Goal: Task Accomplishment & Management: Manage account settings

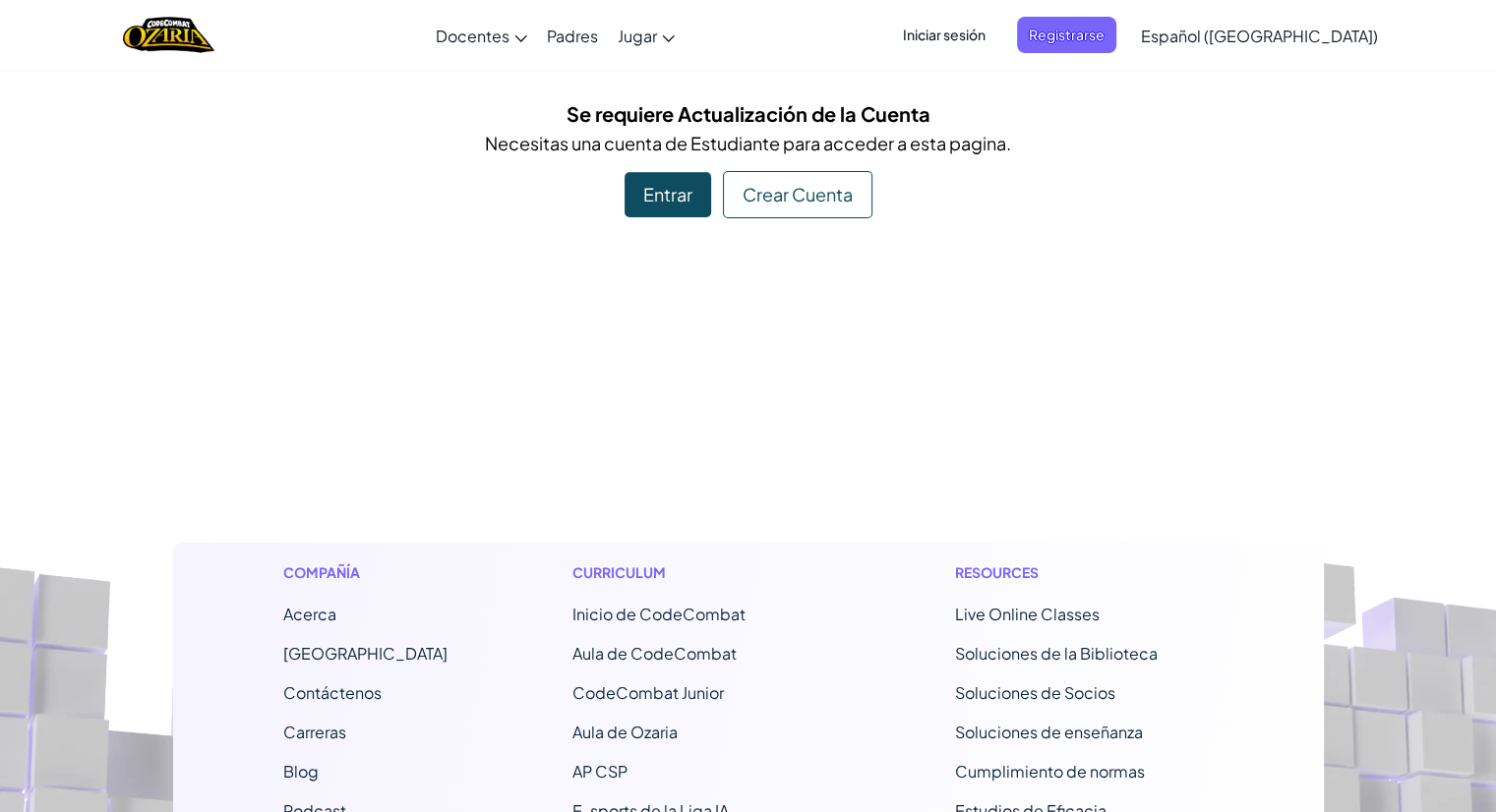
click at [956, 40] on span "Iniciar sesión" at bounding box center [944, 35] width 106 height 36
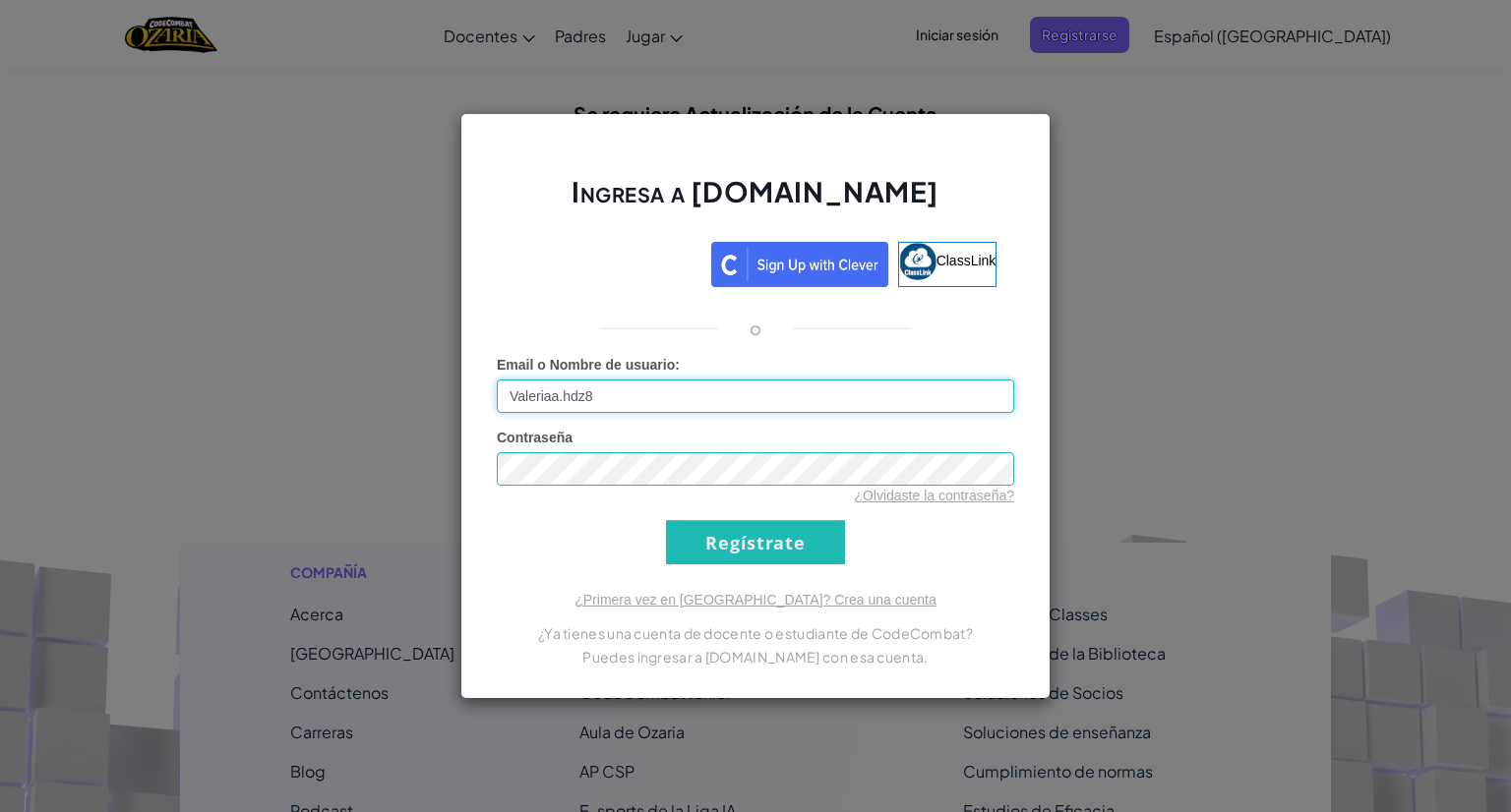
drag, startPoint x: 517, startPoint y: 388, endPoint x: 535, endPoint y: 387, distance: 18.0
click at [517, 387] on input "Valeriaa.hdz8" at bounding box center [756, 396] width 518 height 33
click at [728, 401] on input "valeriaa.hdz8" at bounding box center [756, 396] width 518 height 33
type input "valeriaa.hdz00"
drag, startPoint x: 771, startPoint y: 548, endPoint x: 855, endPoint y: 492, distance: 101.0
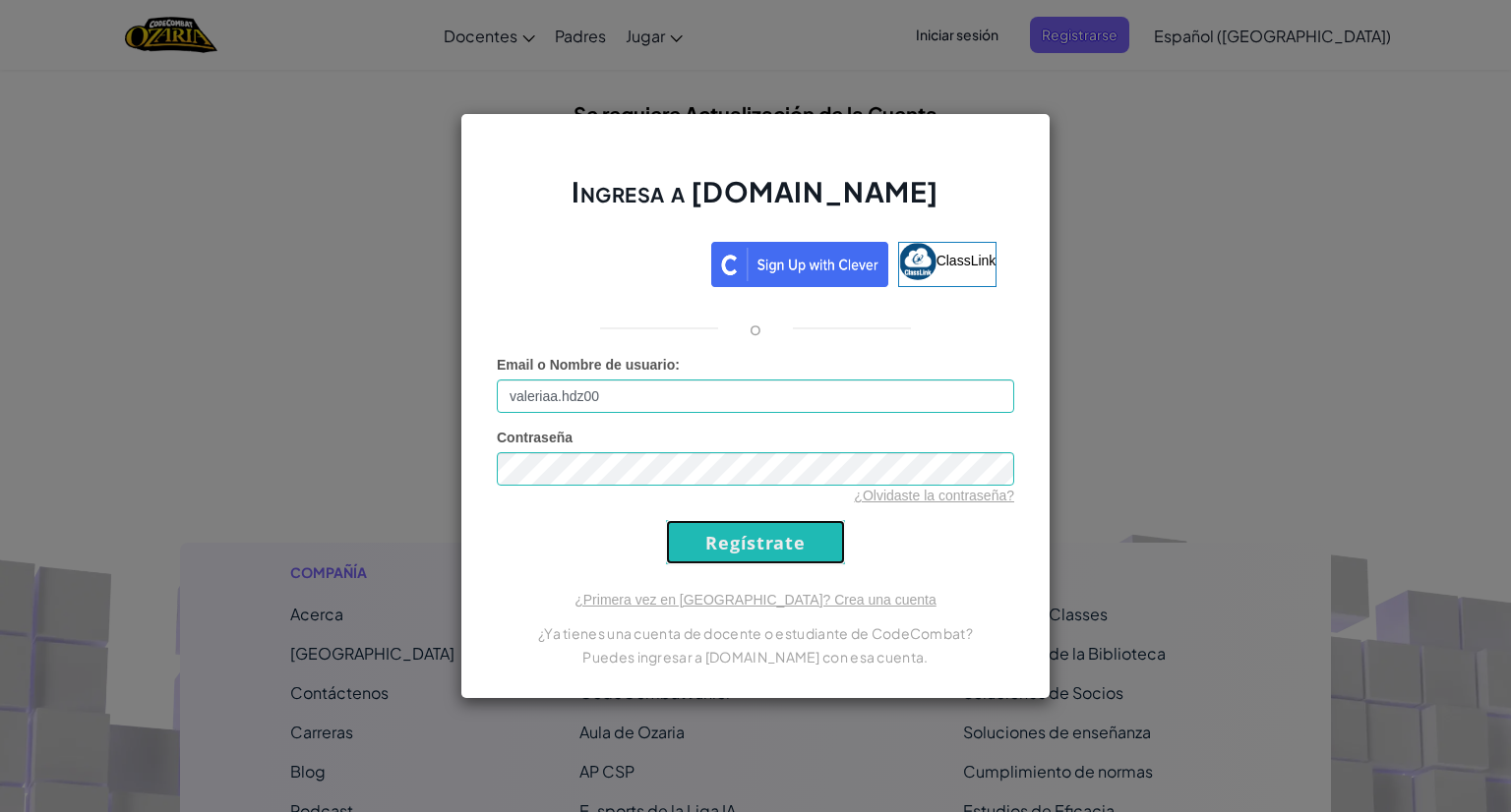
click at [1032, 284] on div "Ingresa a [DOMAIN_NAME] ClassLink o Error desconocido. Email o Nombre de usuari…" at bounding box center [756, 406] width 590 height 586
click at [811, 548] on input "Regístrate" at bounding box center [755, 542] width 179 height 44
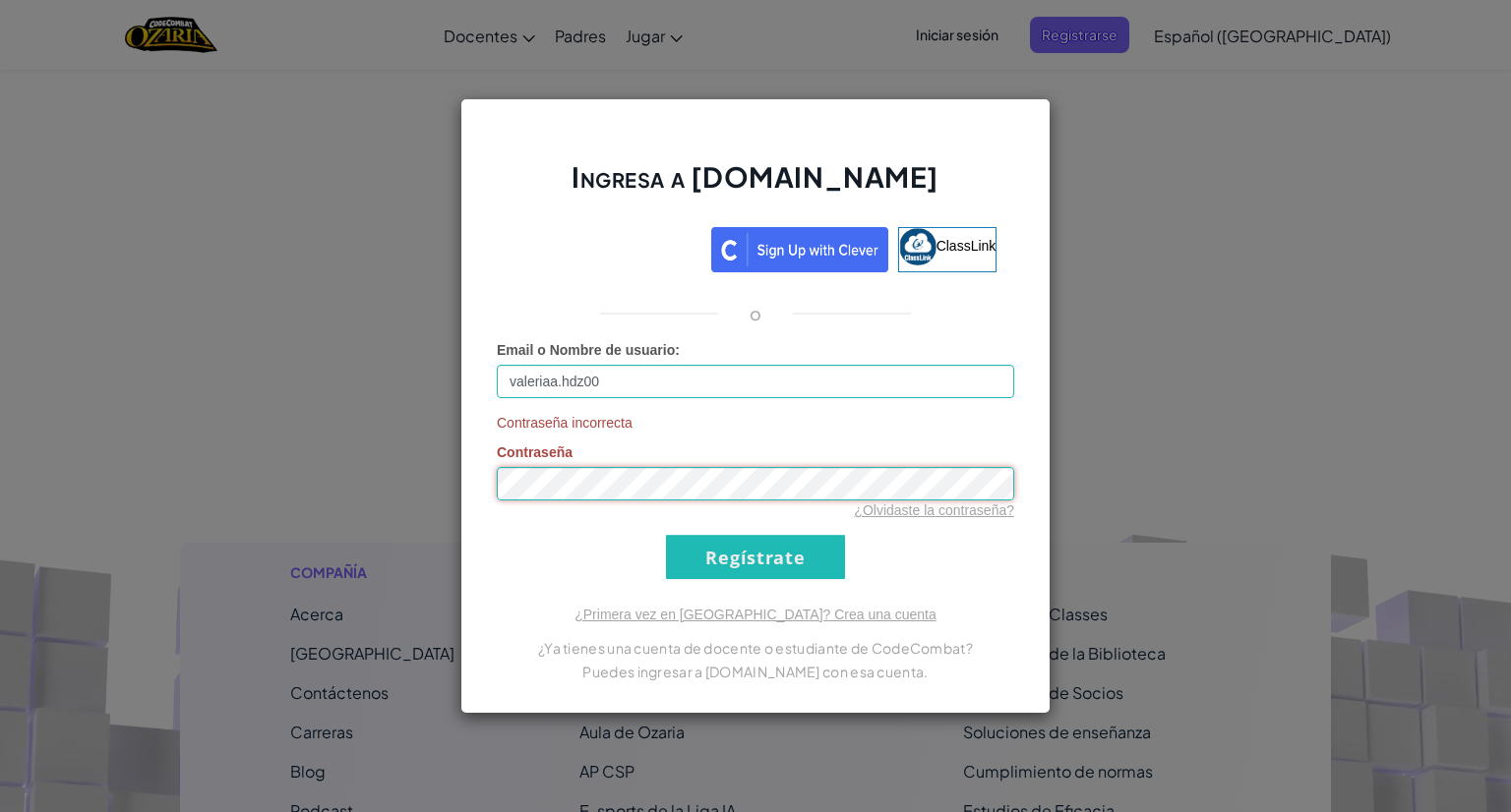
click at [335, 498] on div "Ingresa a [DOMAIN_NAME] ClassLink o Email o Nombre de usuario : valeriaa.hdz00 …" at bounding box center [756, 406] width 1511 height 812
click at [737, 551] on input "Regístrate" at bounding box center [755, 556] width 179 height 44
click at [263, 495] on div "Ingresa a [DOMAIN_NAME] ClassLink o Email o Nombre de usuario : valeriaa.hdz00 …" at bounding box center [756, 406] width 1511 height 812
click at [788, 565] on input "Regístrate" at bounding box center [755, 556] width 179 height 44
click at [909, 512] on link "¿Olvidaste la contraseña?" at bounding box center [933, 510] width 160 height 16
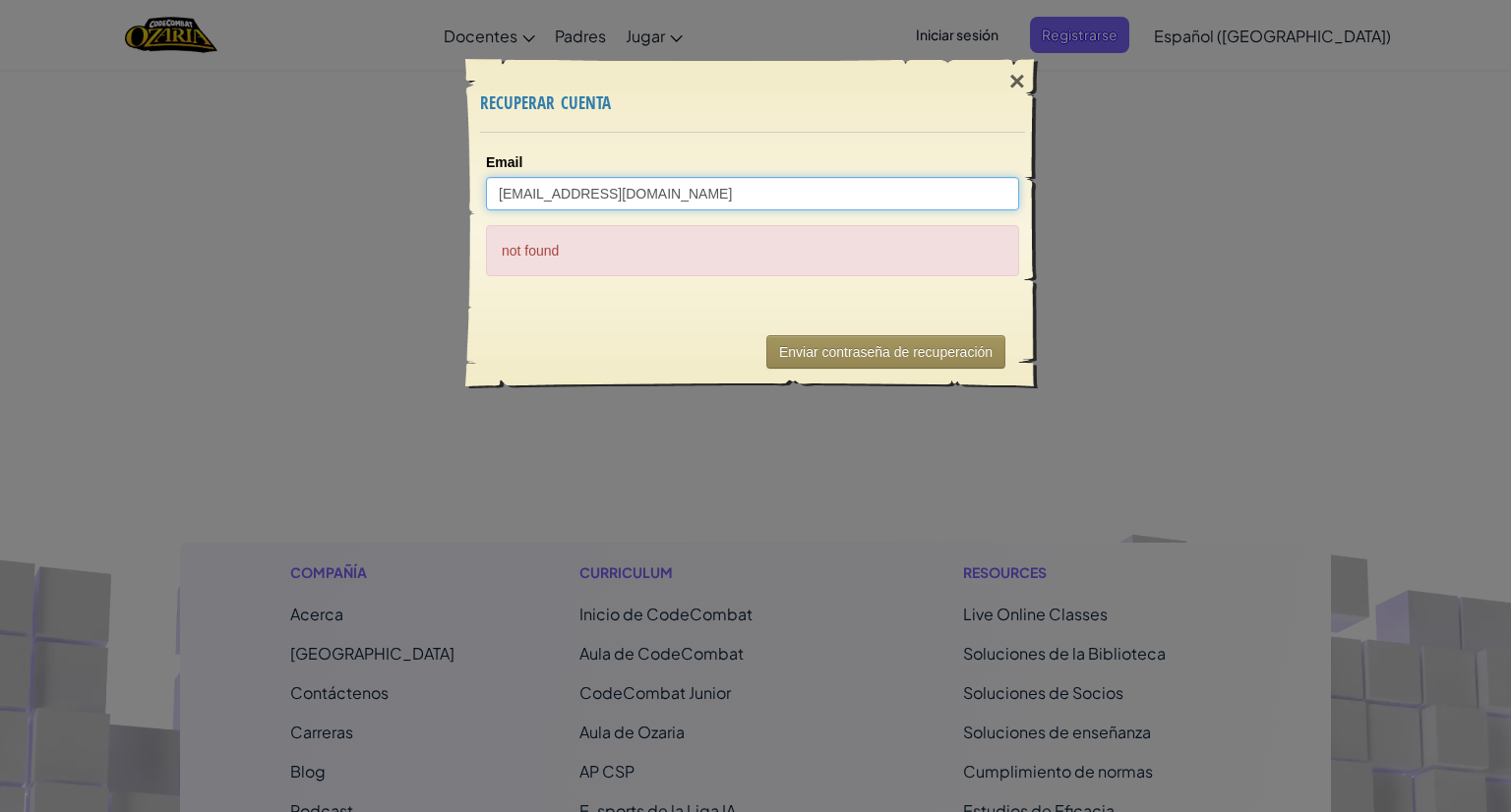
drag, startPoint x: 708, startPoint y: 190, endPoint x: 282, endPoint y: 202, distance: 426.2
click at [282, 202] on div "× recuperar cuenta Email [EMAIL_ADDRESS][DOMAIN_NAME] not found Enviando... Env…" at bounding box center [756, 406] width 1511 height 812
type input "al07124700"
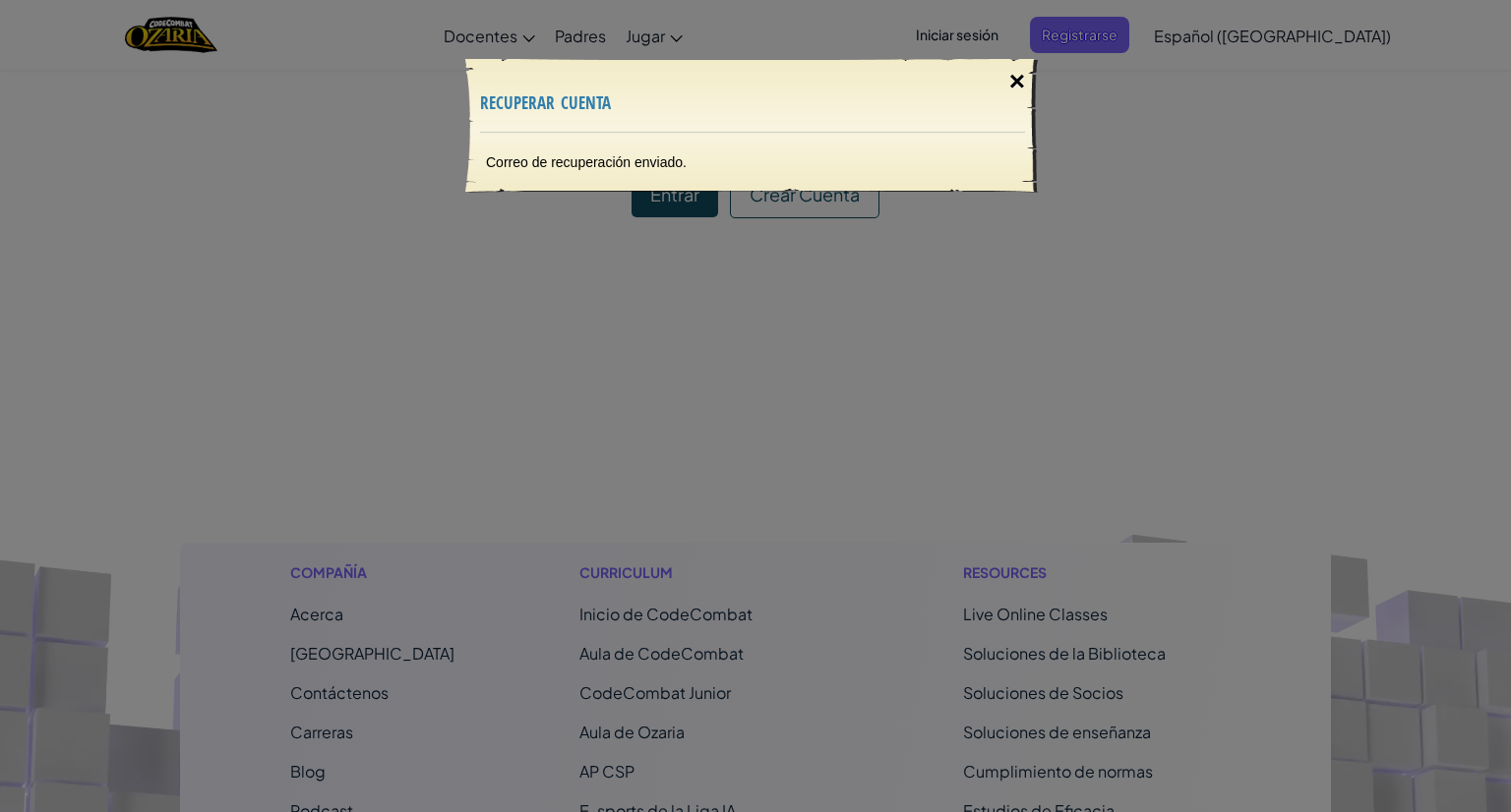
click at [1019, 76] on div "×" at bounding box center [1016, 81] width 45 height 57
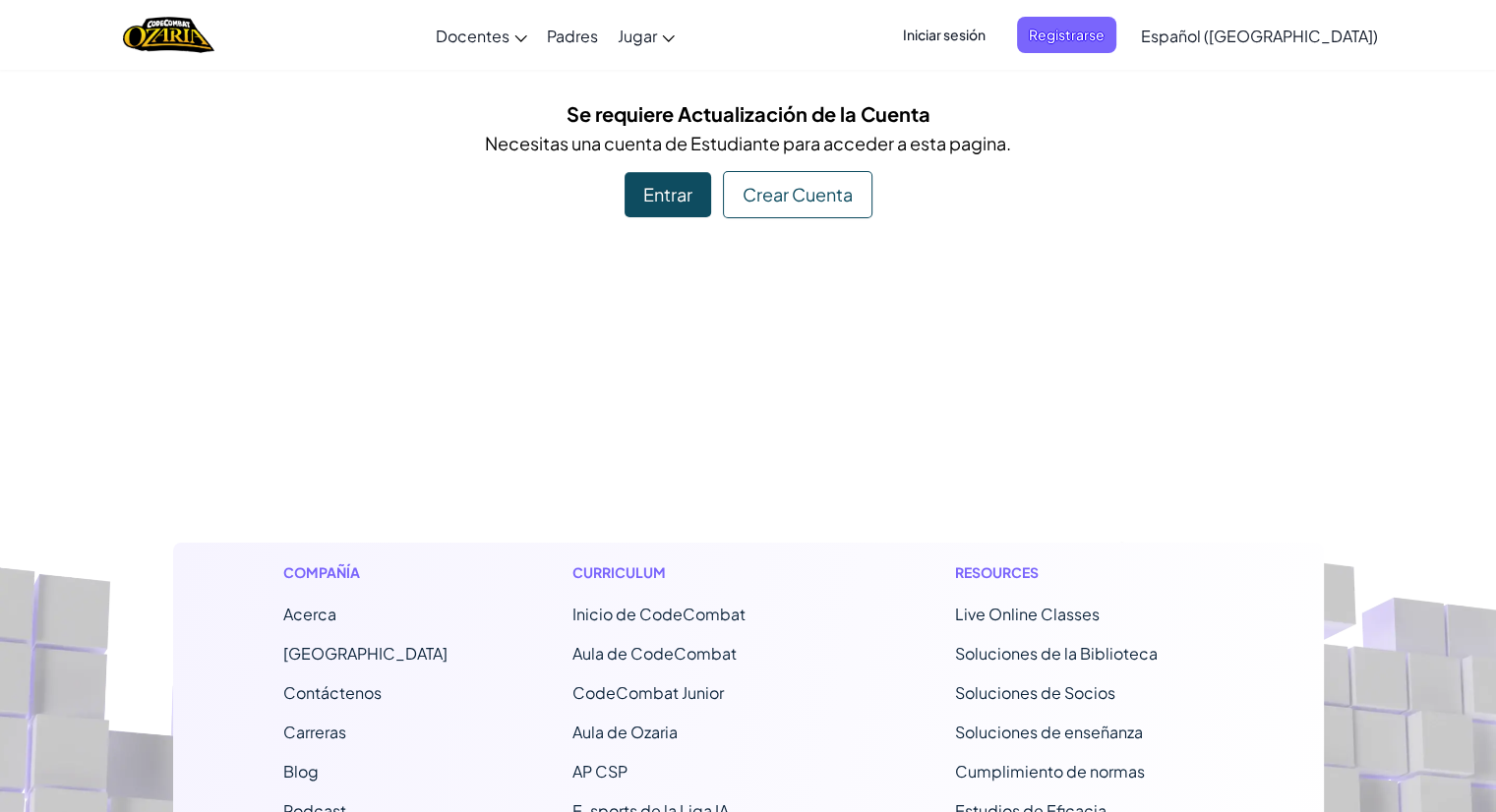
click at [985, 28] on span "Iniciar sesión" at bounding box center [944, 35] width 106 height 36
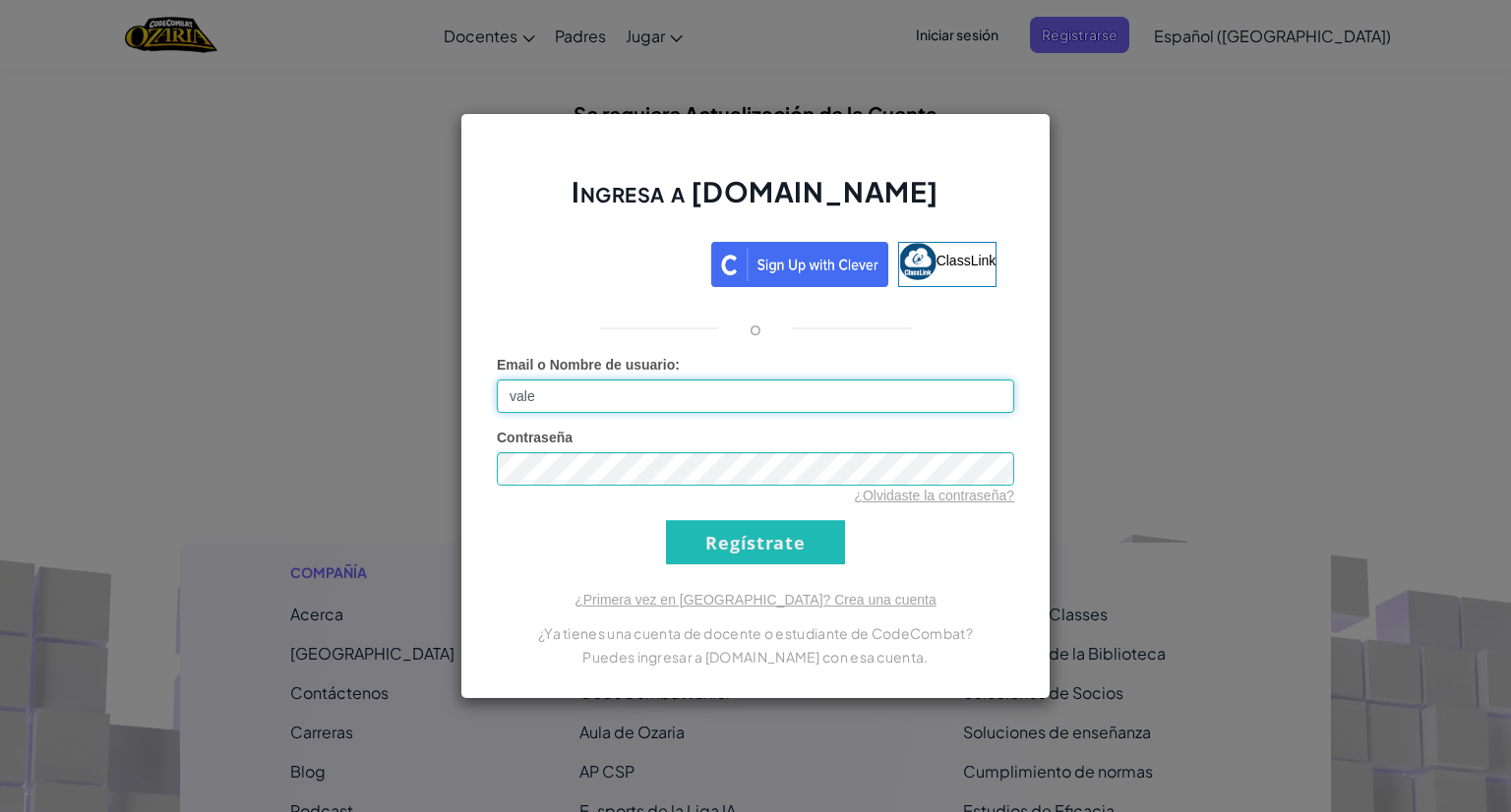
type input "valeriaa.hdz00"
click at [708, 533] on input "Regístrate" at bounding box center [755, 542] width 179 height 44
